Goal: Task Accomplishment & Management: Use online tool/utility

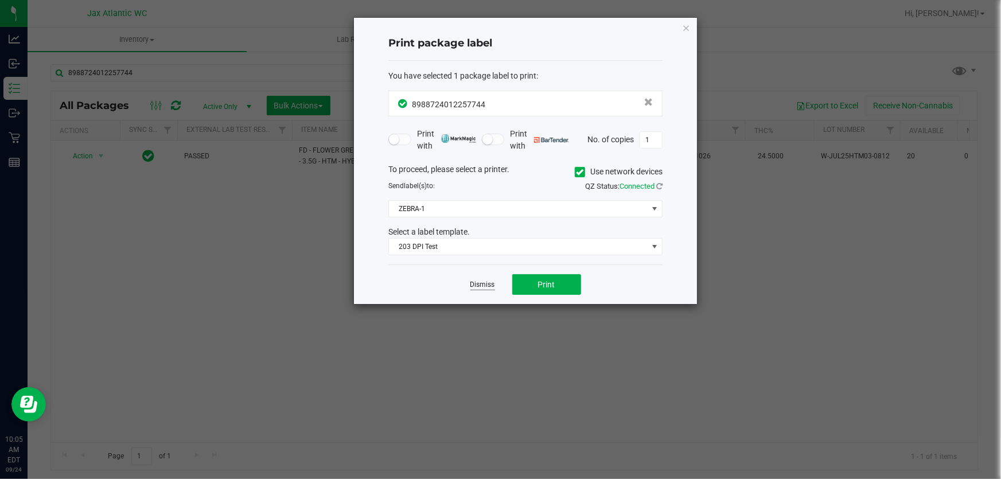
drag, startPoint x: 0, startPoint y: 0, endPoint x: 476, endPoint y: 280, distance: 552.1
click at [476, 279] on app-cancel-button "Dismiss" at bounding box center [482, 285] width 25 height 12
click at [476, 280] on link "Dismiss" at bounding box center [482, 285] width 25 height 10
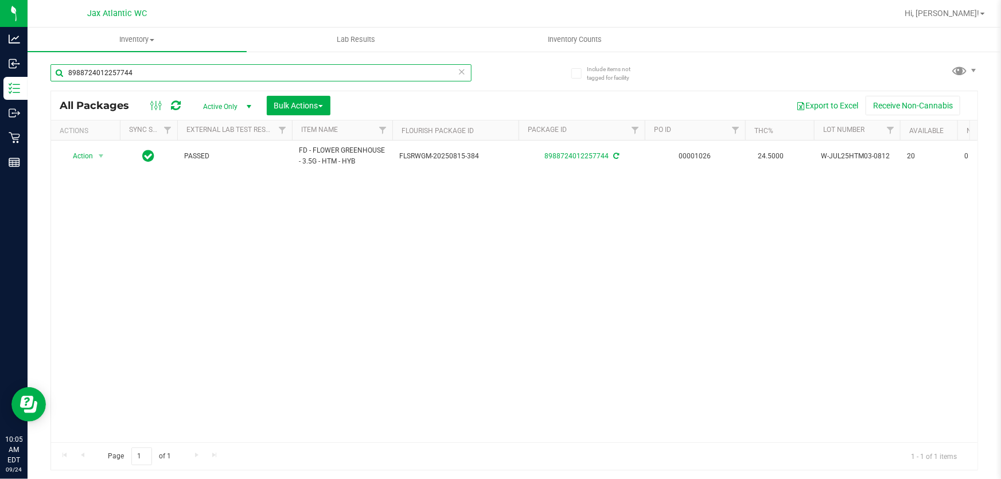
click at [267, 73] on input "8988724012257744" at bounding box center [260, 72] width 421 height 17
click at [268, 73] on input "8988724012257744" at bounding box center [260, 72] width 421 height 17
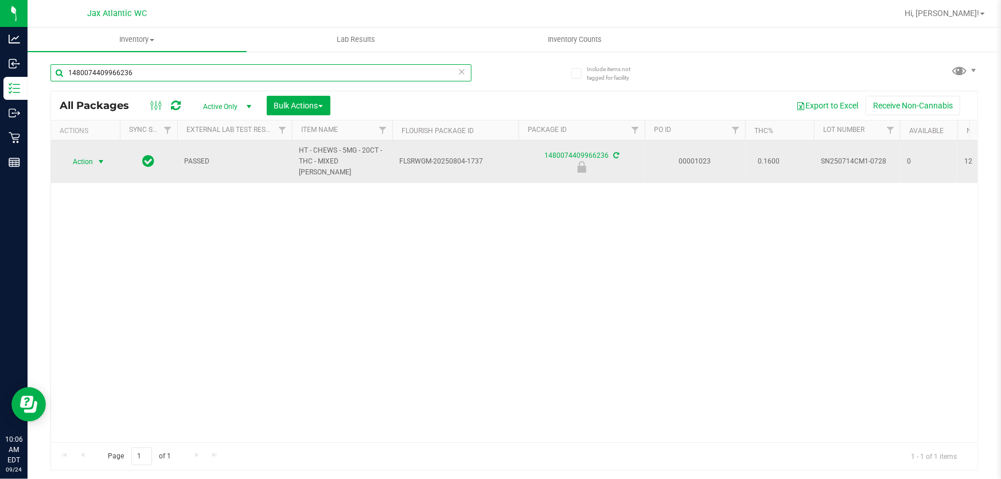
type input "1480074409966236"
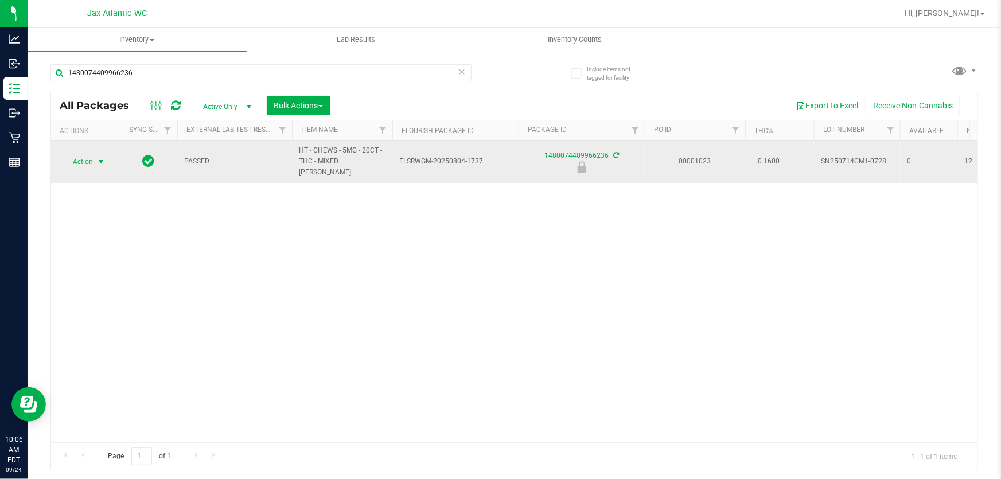
click at [104, 157] on span "select" at bounding box center [100, 161] width 9 height 9
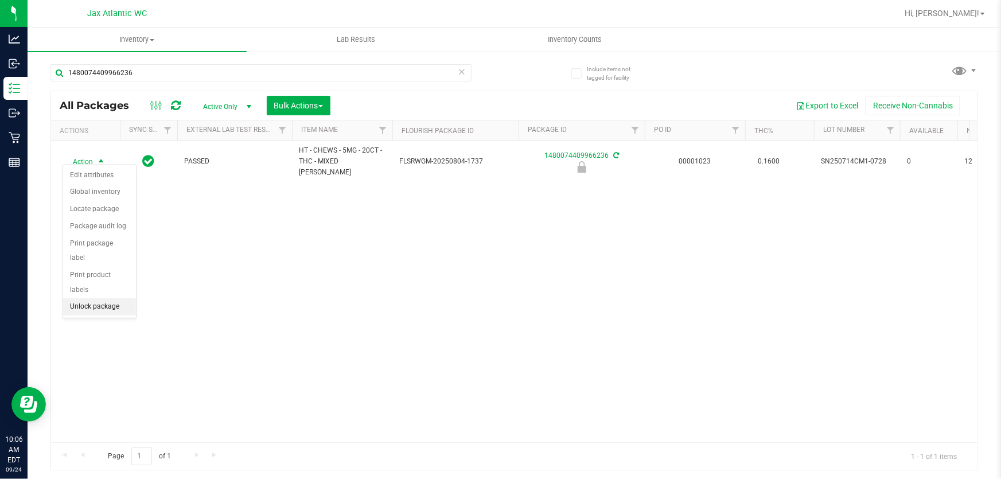
click at [92, 298] on li "Unlock package" at bounding box center [99, 306] width 73 height 17
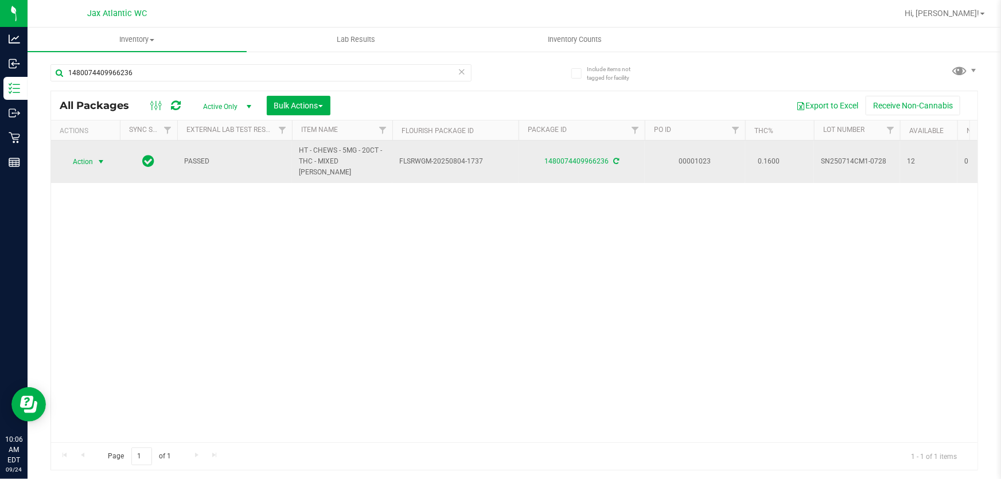
click at [101, 163] on span "select" at bounding box center [101, 162] width 14 height 16
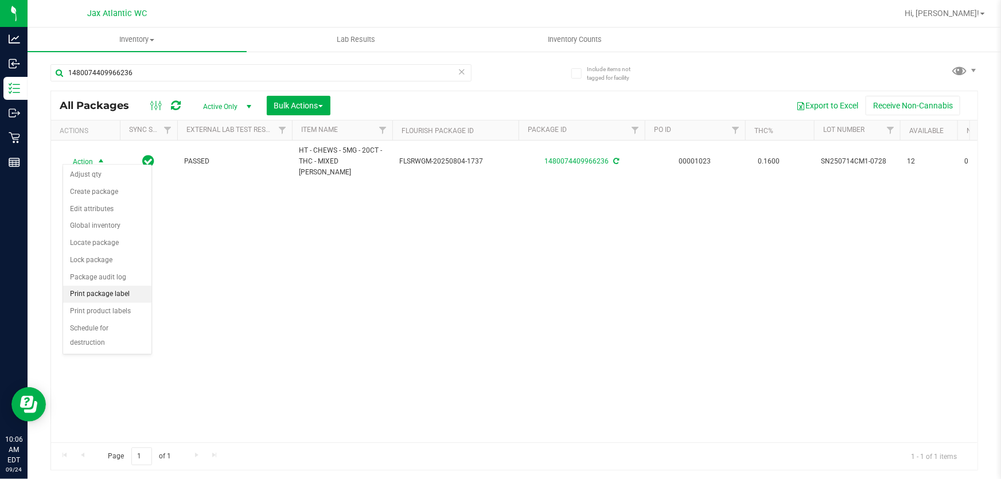
click at [129, 295] on li "Print package label" at bounding box center [107, 294] width 88 height 17
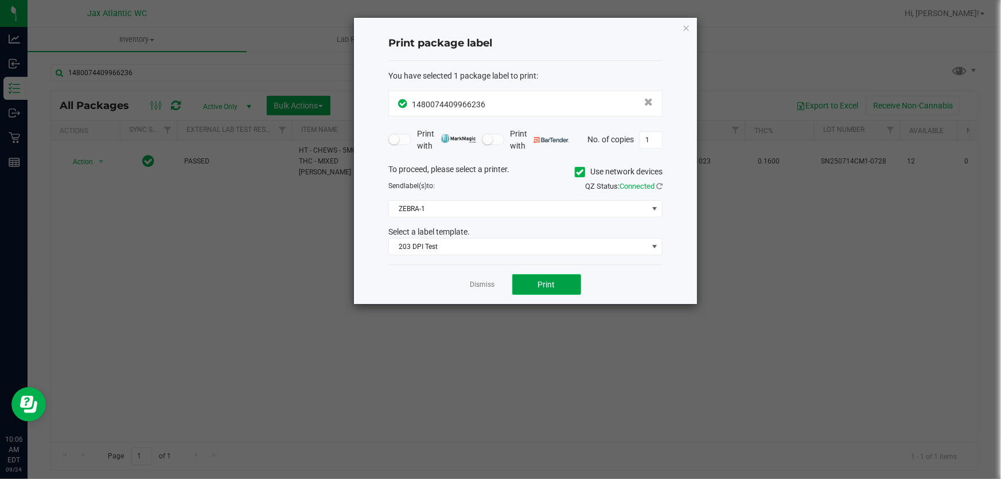
click at [538, 284] on span "Print" at bounding box center [546, 284] width 17 height 9
